Goal: Transaction & Acquisition: Obtain resource

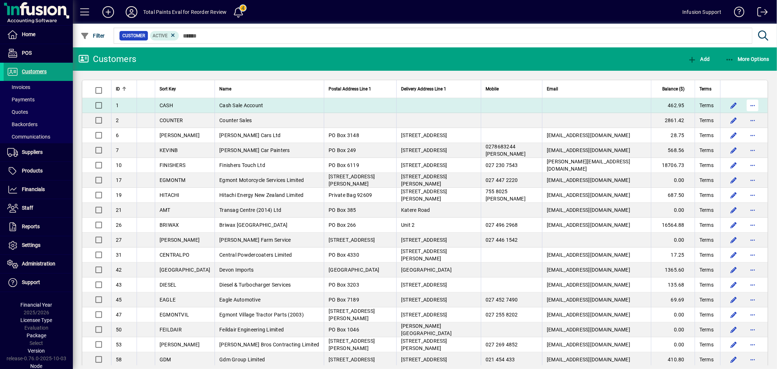
click at [744, 102] on span "button" at bounding box center [752, 105] width 17 height 17
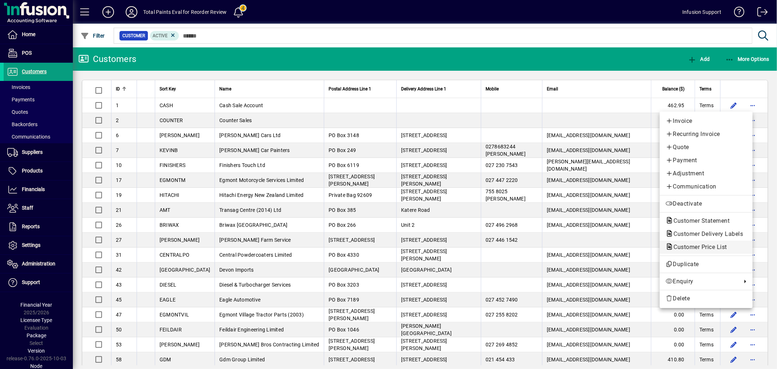
click at [684, 248] on span "Customer Price List" at bounding box center [698, 246] width 65 height 7
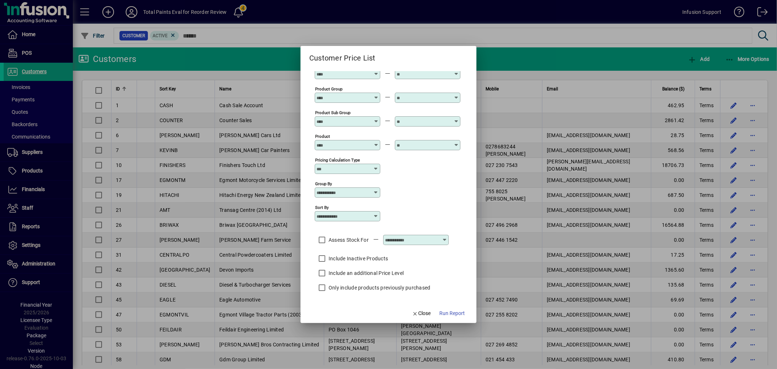
scroll to position [36, 0]
click at [401, 243] on mat-form-field at bounding box center [416, 240] width 66 height 26
click at [401, 238] on input "text" at bounding box center [411, 239] width 53 height 6
click at [401, 278] on div "Van" at bounding box center [404, 282] width 30 height 8
type input "***"
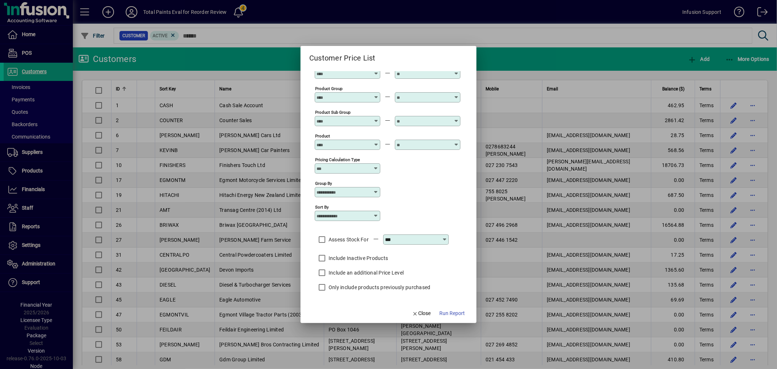
click at [336, 236] on label "Assess Stock For" at bounding box center [348, 239] width 42 height 7
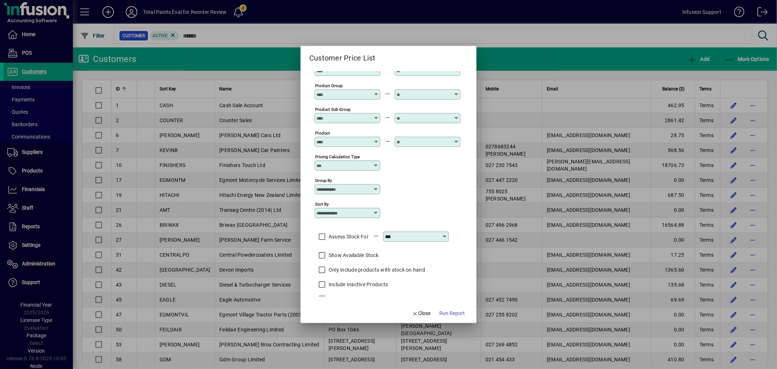
click at [345, 254] on label "Show Available Stock" at bounding box center [352, 254] width 51 height 7
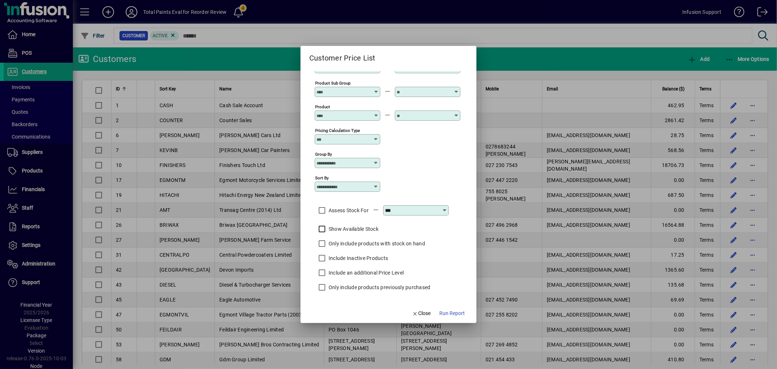
scroll to position [66, 0]
click at [452, 312] on span "Run Report" at bounding box center [452, 313] width 26 height 8
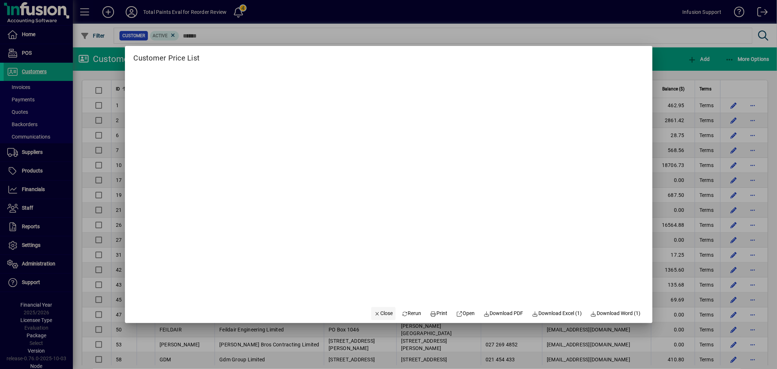
click at [380, 314] on span "Close" at bounding box center [383, 313] width 19 height 8
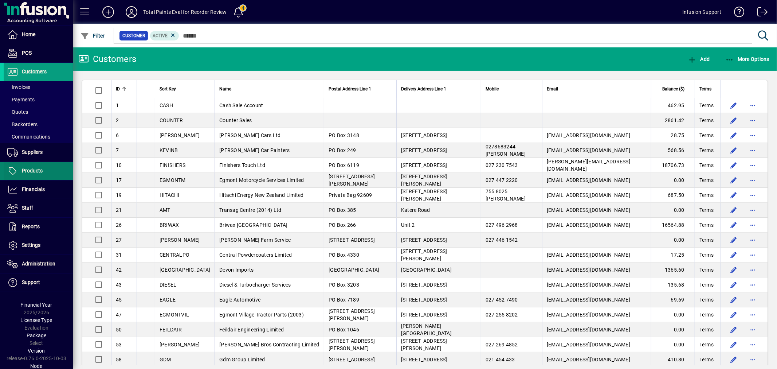
click at [27, 168] on span "Products" at bounding box center [32, 171] width 21 height 6
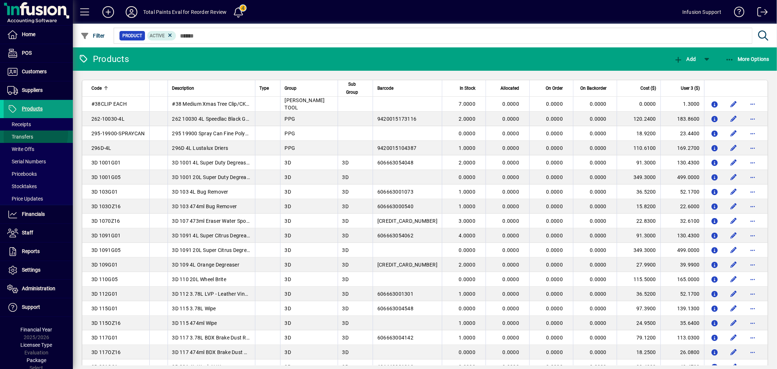
click at [28, 134] on span "Transfers" at bounding box center [20, 137] width 26 height 6
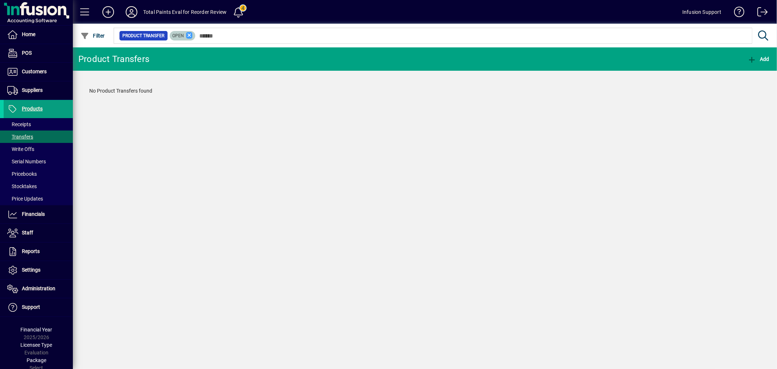
click at [187, 34] on icon at bounding box center [189, 35] width 7 height 7
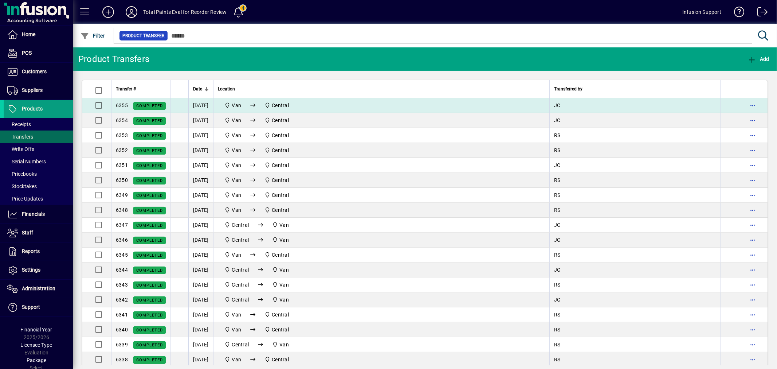
click at [292, 108] on span "Central" at bounding box center [277, 105] width 30 height 9
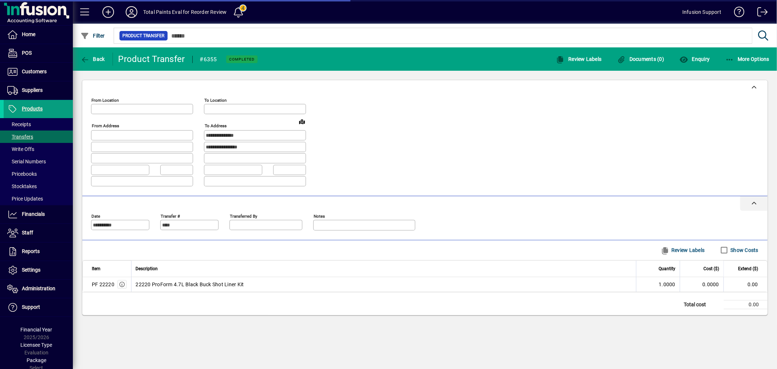
type input "***"
type input "*******"
type input "**********"
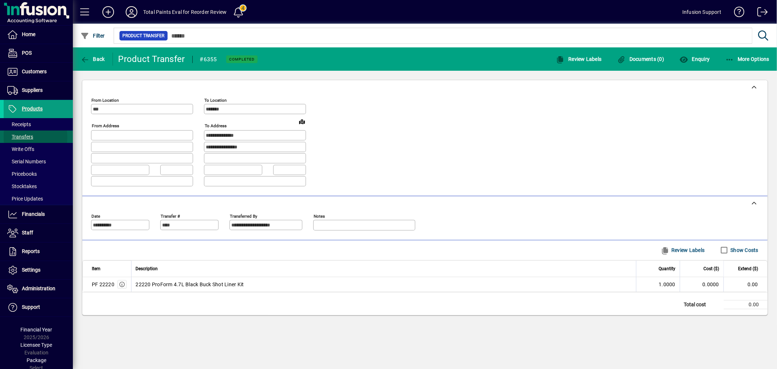
click at [25, 137] on span "Transfers" at bounding box center [20, 137] width 26 height 6
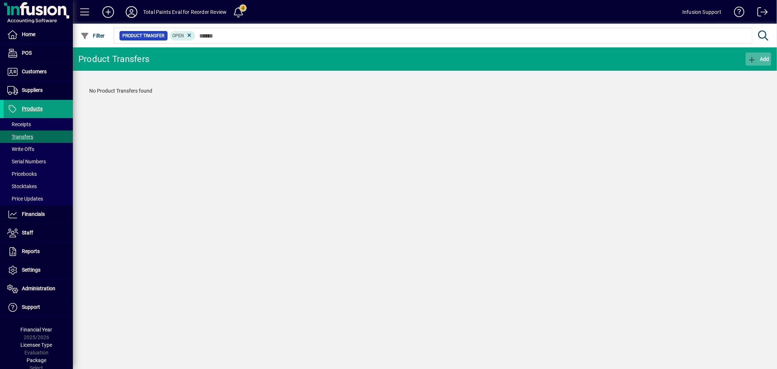
click at [756, 59] on span "Add" at bounding box center [759, 59] width 22 height 6
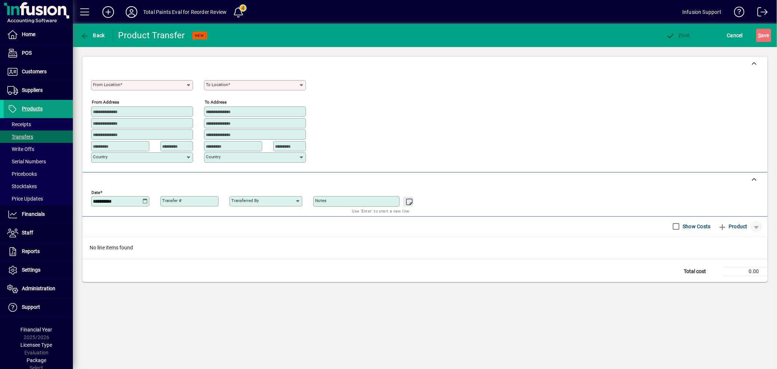
click at [756, 227] on span "button" at bounding box center [756, 225] width 17 height 17
drag, startPoint x: 530, startPoint y: 152, endPoint x: 391, endPoint y: 109, distance: 145.8
click at [517, 146] on div at bounding box center [388, 184] width 777 height 369
click at [26, 106] on span "Products" at bounding box center [32, 109] width 21 height 6
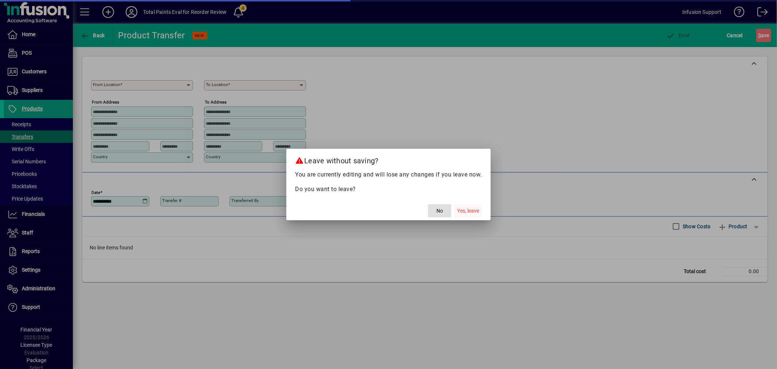
click at [475, 210] on span "Yes, leave" at bounding box center [468, 211] width 22 height 8
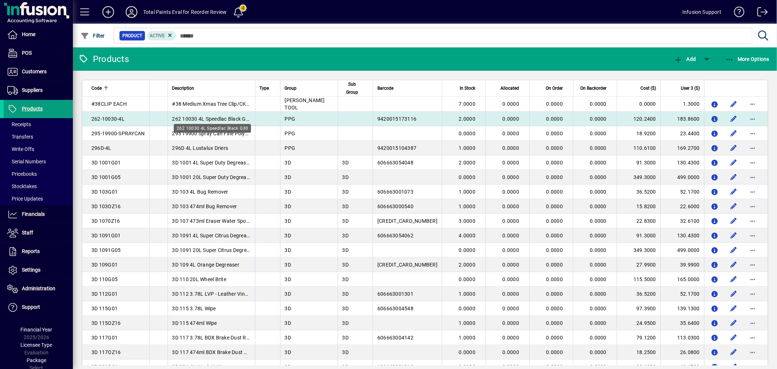
click at [201, 119] on span "262 10030 4L Speedlac Black G30" at bounding box center [212, 119] width 80 height 6
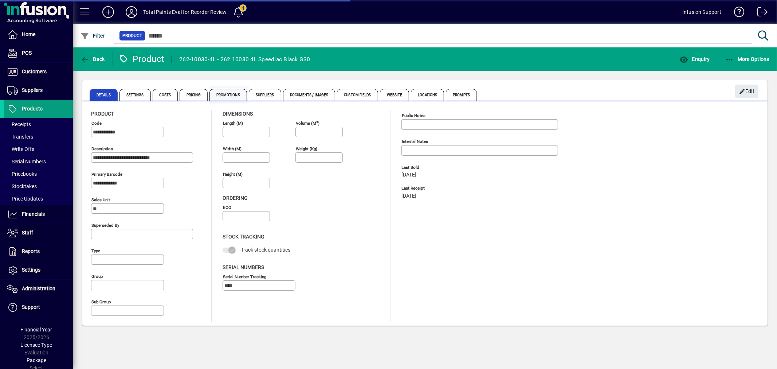
type input "**********"
click at [166, 92] on span "Costs" at bounding box center [166, 95] width 26 height 12
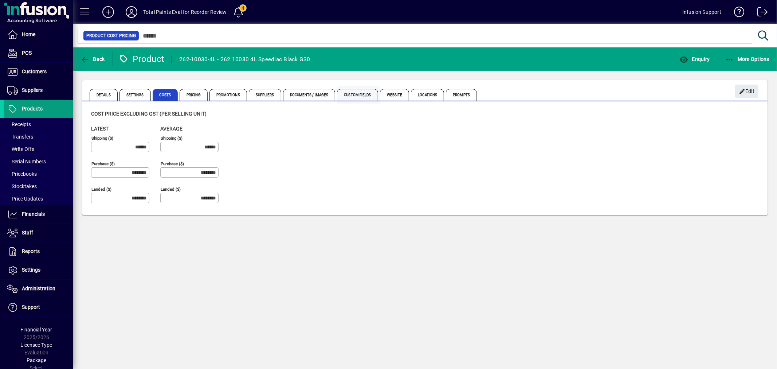
click at [368, 95] on span "Custom Fields" at bounding box center [357, 95] width 41 height 12
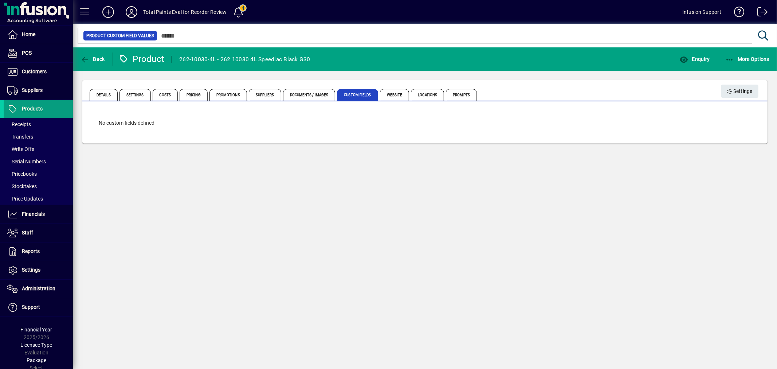
drag, startPoint x: 42, startPoint y: 106, endPoint x: 108, endPoint y: 100, distance: 66.2
click at [42, 106] on span "Products" at bounding box center [32, 109] width 21 height 6
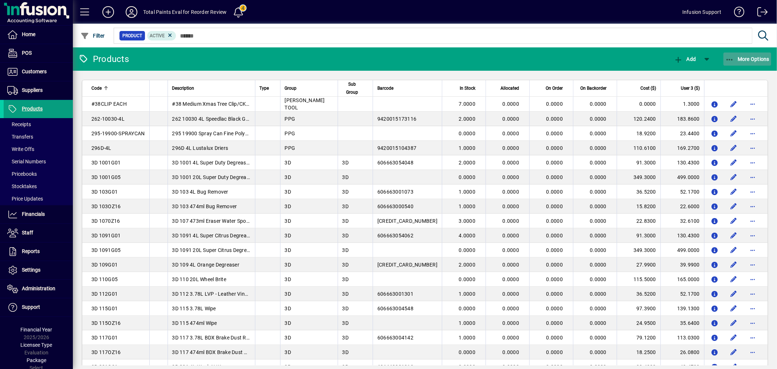
click at [735, 55] on span "button" at bounding box center [748, 58] width 48 height 17
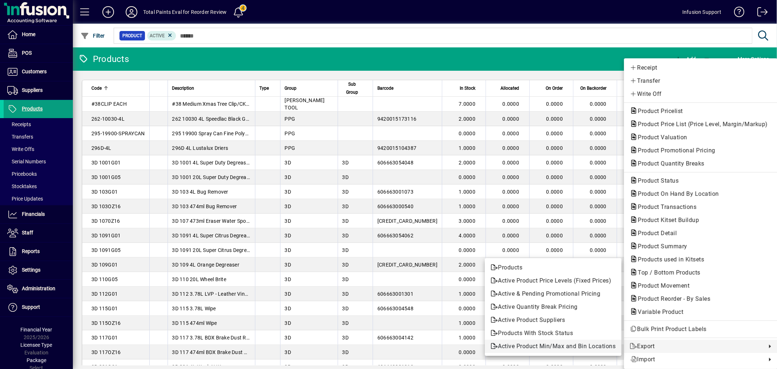
click at [519, 344] on span "Active Product Min/Max and Bin Locations" at bounding box center [553, 346] width 125 height 9
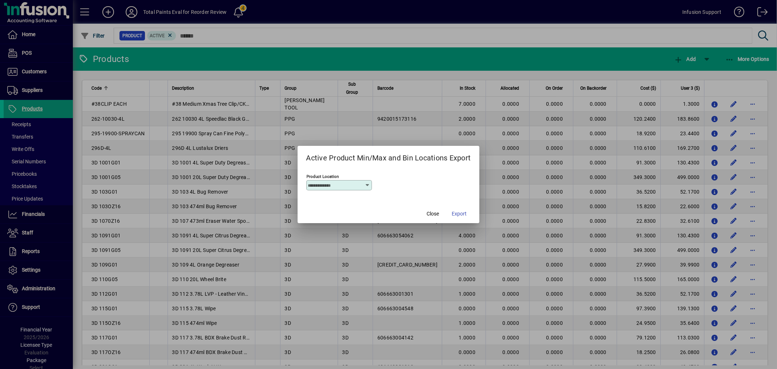
drag, startPoint x: 344, startPoint y: 188, endPoint x: 340, endPoint y: 190, distance: 3.9
click at [344, 188] on div "Product Location" at bounding box center [339, 185] width 66 height 10
click at [321, 227] on div "Van" at bounding box center [326, 228] width 30 height 8
type input "***"
click at [455, 214] on span "Export" at bounding box center [459, 214] width 15 height 8
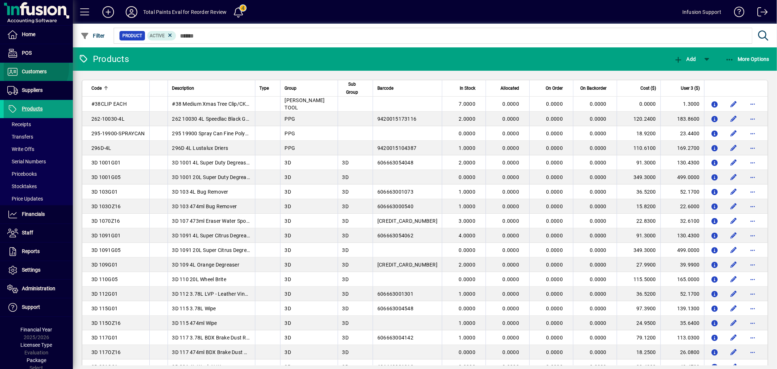
click at [28, 67] on span "Customers" at bounding box center [25, 71] width 43 height 9
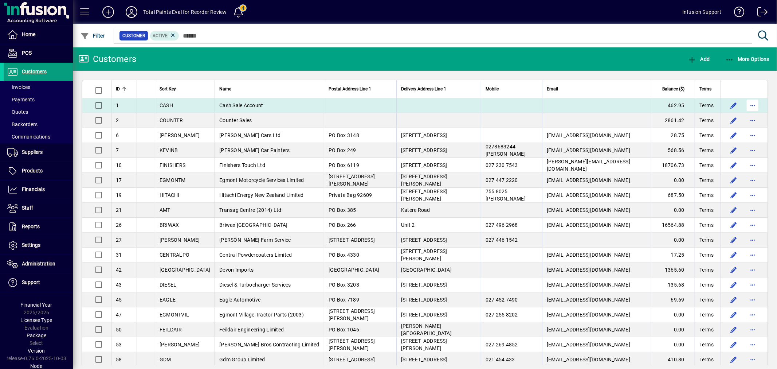
click at [746, 101] on span "button" at bounding box center [752, 105] width 17 height 17
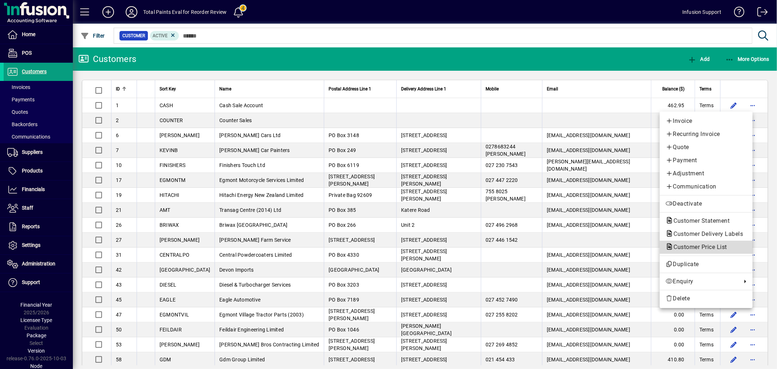
click at [696, 244] on span "Customer Price List" at bounding box center [698, 246] width 65 height 7
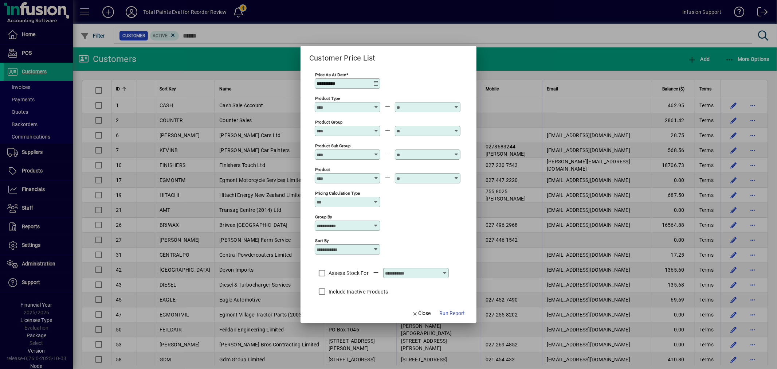
click at [352, 275] on label "Assess Stock For" at bounding box center [348, 272] width 42 height 7
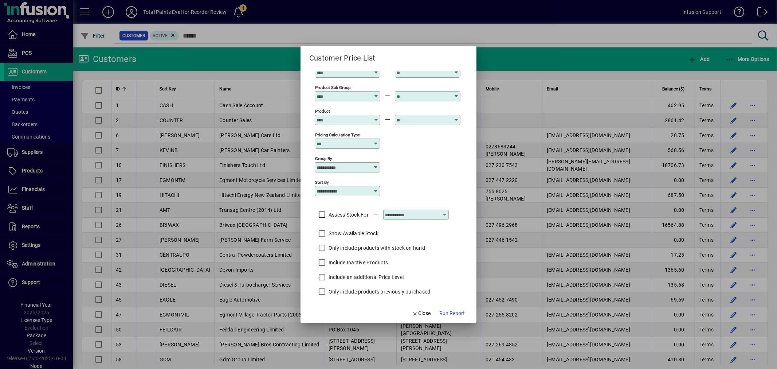
scroll to position [66, 0]
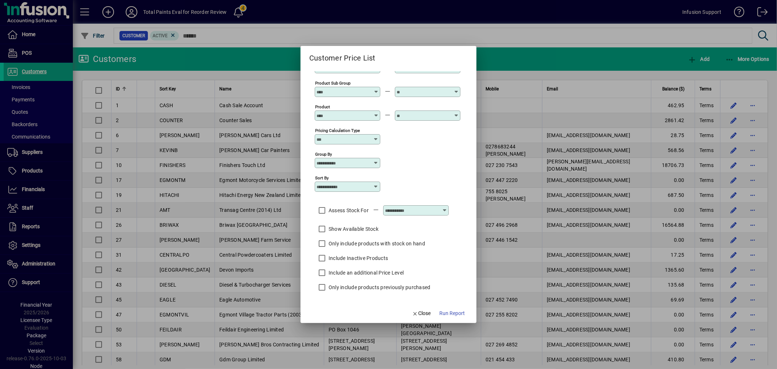
click at [362, 228] on label "Show Available Stock" at bounding box center [352, 228] width 51 height 7
click at [449, 311] on span "Run Report" at bounding box center [452, 313] width 26 height 8
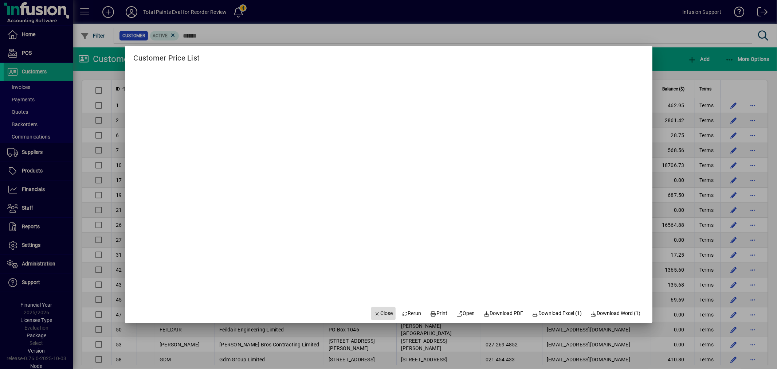
click at [378, 314] on span "Close" at bounding box center [383, 313] width 19 height 8
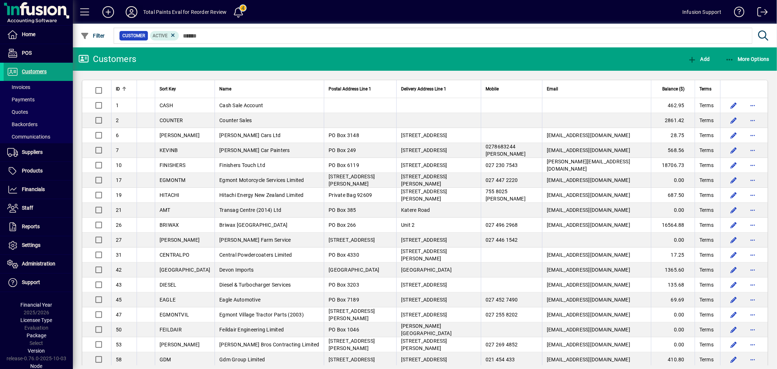
click at [135, 8] on icon at bounding box center [131, 12] width 15 height 12
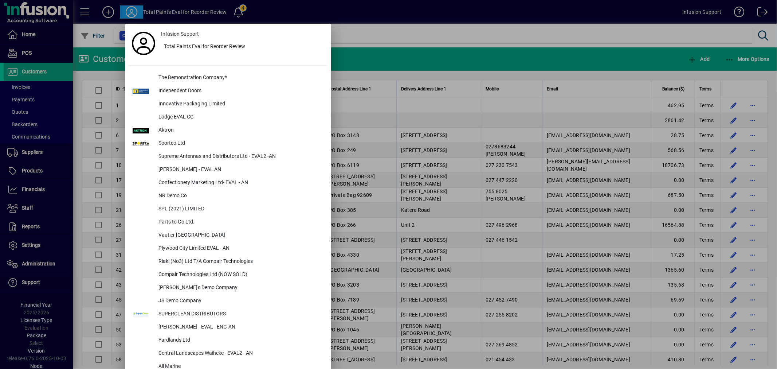
scroll to position [1963, 0]
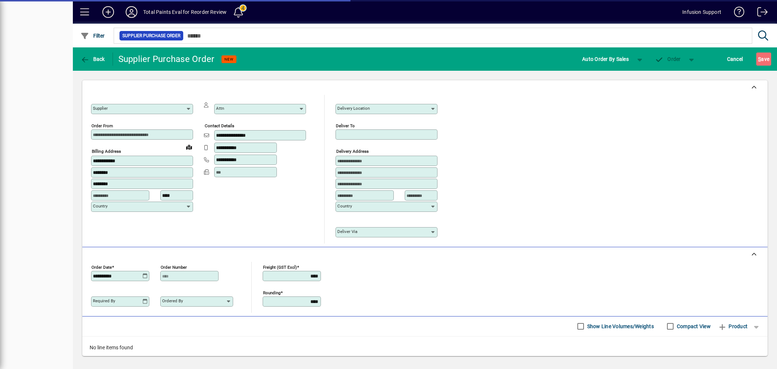
type input "**********"
